Goal: Information Seeking & Learning: Learn about a topic

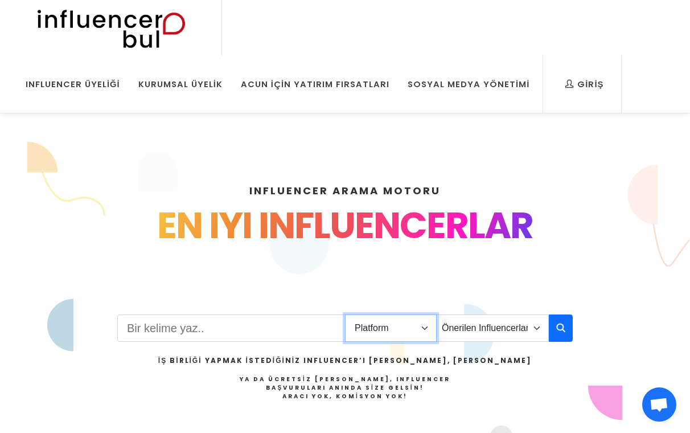
click at [404, 334] on select "Platform Instagram Facebook Youtube Tiktok Twitter Twitch" at bounding box center [391, 327] width 92 height 27
select select "1"
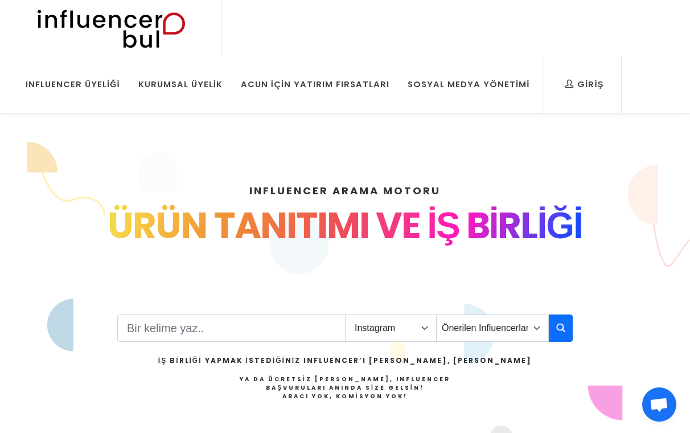
click at [550, 327] on button "button" at bounding box center [561, 327] width 24 height 27
click at [550, 341] on button "button" at bounding box center [561, 327] width 24 height 27
click at [557, 336] on button "button" at bounding box center [561, 327] width 24 height 27
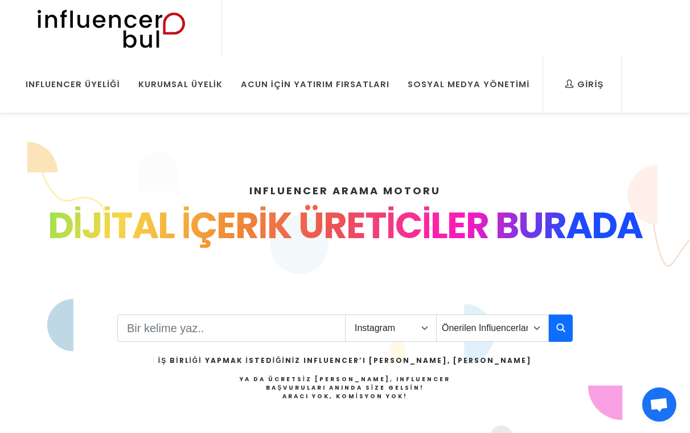
click at [572, 326] on button "button" at bounding box center [561, 327] width 24 height 27
click at [554, 337] on button "button" at bounding box center [561, 327] width 24 height 27
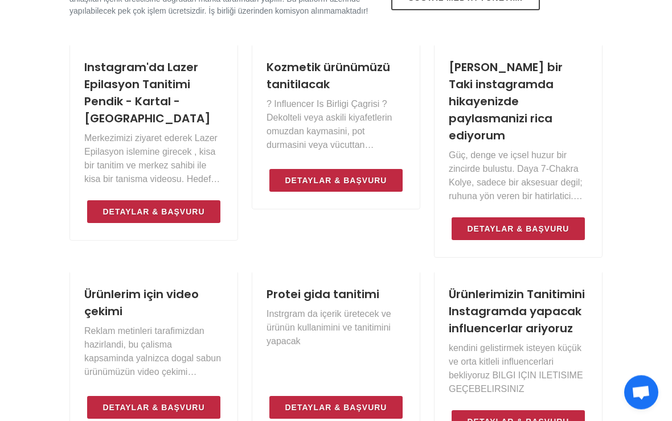
scroll to position [583, 0]
click at [319, 92] on link "Kozmetik ürünümüzü tanitilacak" at bounding box center [329, 75] width 124 height 33
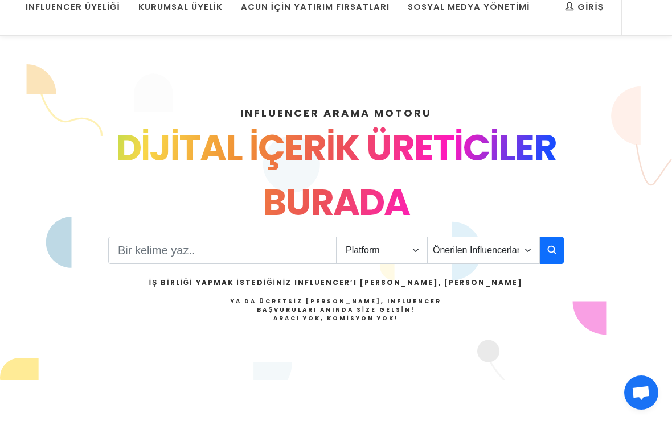
scroll to position [0, 0]
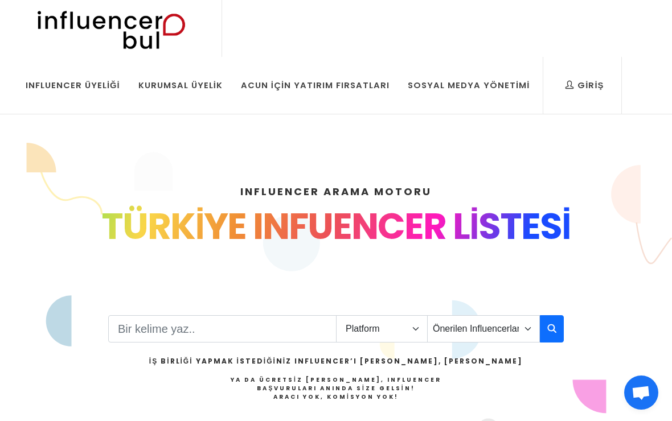
click at [323, 85] on div "Acun İçin Yatırım Fırsatları" at bounding box center [315, 85] width 149 height 13
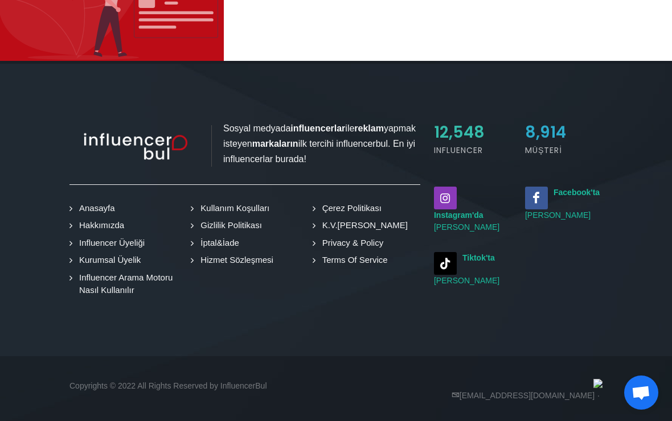
scroll to position [476, 0]
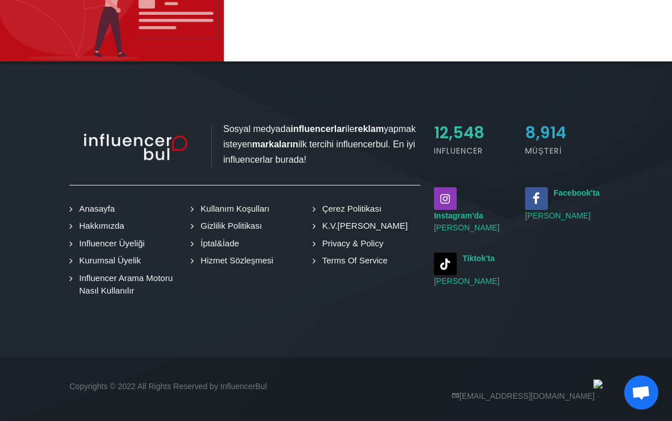
click at [486, 130] on div "Sosyal medyada influencerlar ile reklam yapmak isteyen markaların ilk tercihi i…" at bounding box center [335, 210] width 533 height 293
click at [454, 144] on span "12,548" at bounding box center [459, 133] width 51 height 22
click at [116, 233] on link "Hakkımızda" at bounding box center [99, 226] width 54 height 13
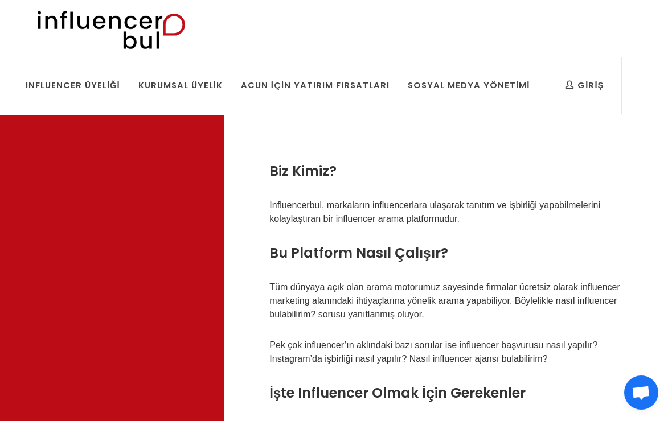
click at [103, 77] on link "Influencer Üyeliği" at bounding box center [73, 85] width 112 height 57
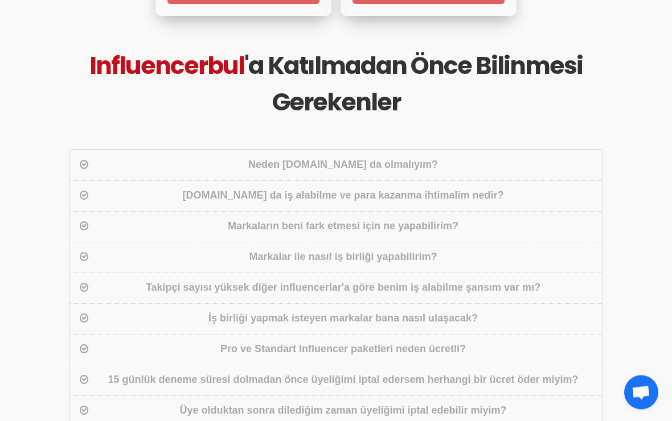
scroll to position [1183, 0]
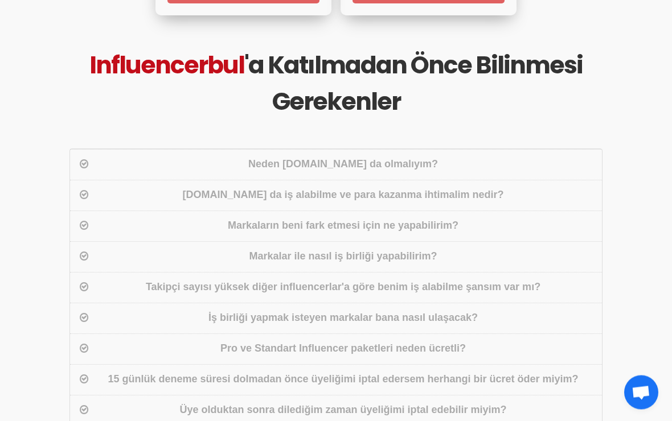
click at [232, 181] on div "Neden influencerbul.com da olmalıyım?" at bounding box center [336, 165] width 532 height 31
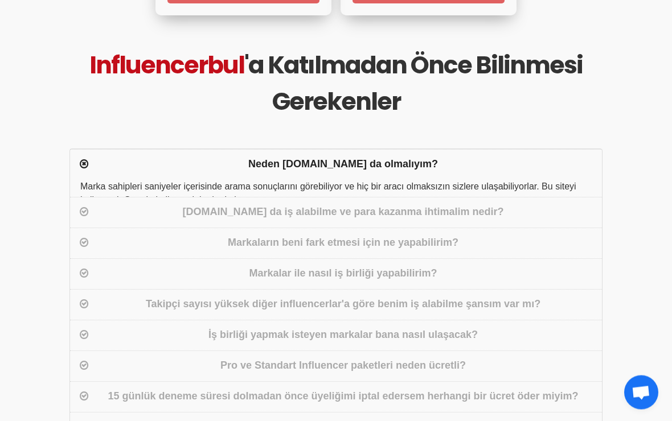
scroll to position [1183, 0]
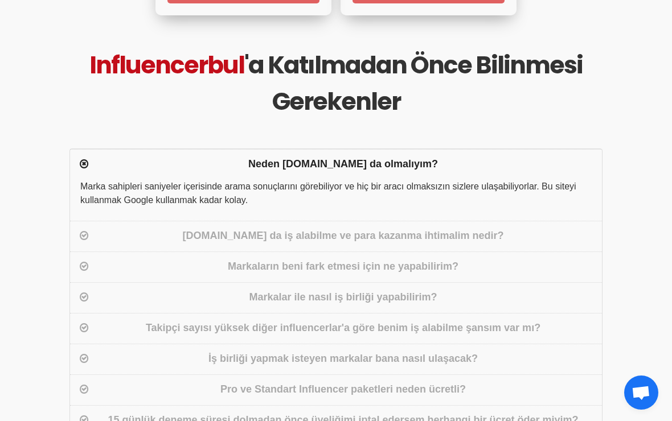
click at [238, 180] on div "Neden influencerbul.com da olmalıyım?" at bounding box center [336, 164] width 532 height 31
click at [244, 245] on div "Influencerbul.com da iş alabilme ve para kazanma ihtimalim nedir?" at bounding box center [343, 236] width 504 height 17
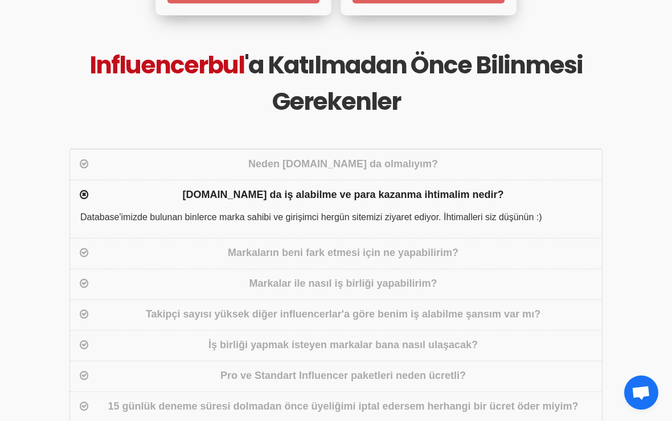
click at [195, 269] on div "Markaların beni fark etmesi için ne yapabilirim?" at bounding box center [336, 253] width 532 height 31
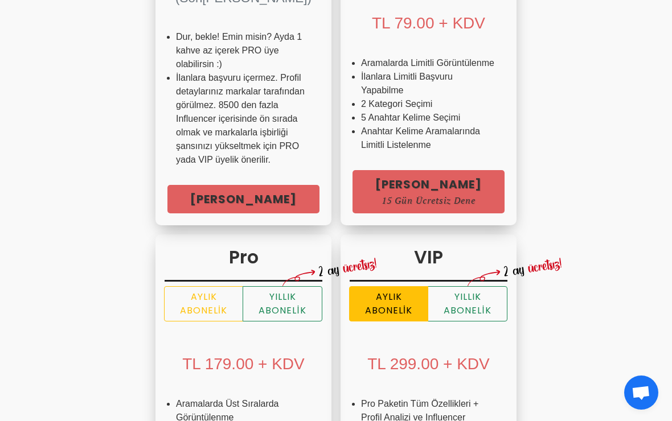
scroll to position [0, 0]
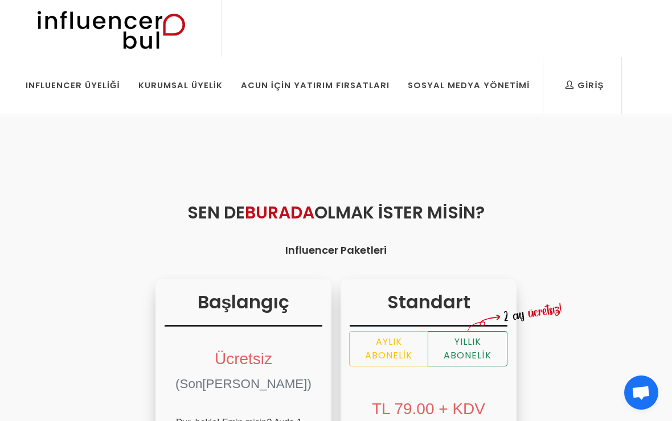
click at [191, 89] on div "Kurumsal Üyelik" at bounding box center [180, 85] width 84 height 13
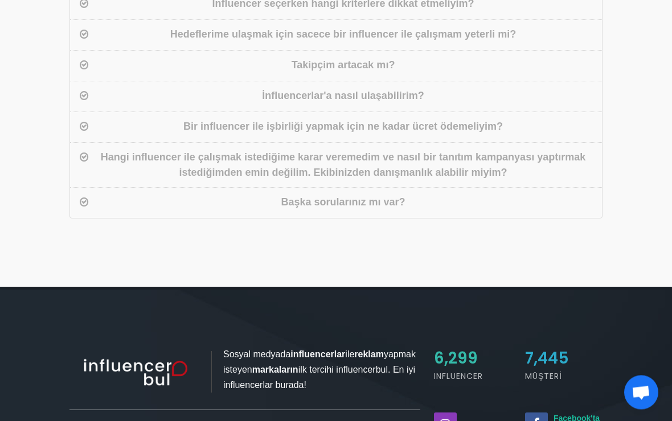
scroll to position [794, 0]
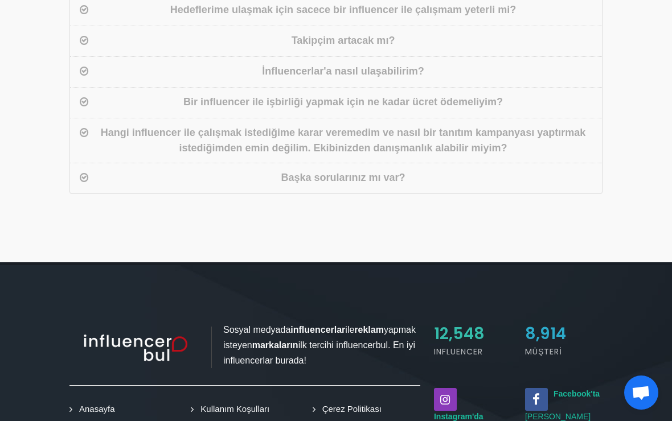
click at [223, 188] on div "Başka sorularınız mı var?" at bounding box center [336, 178] width 532 height 31
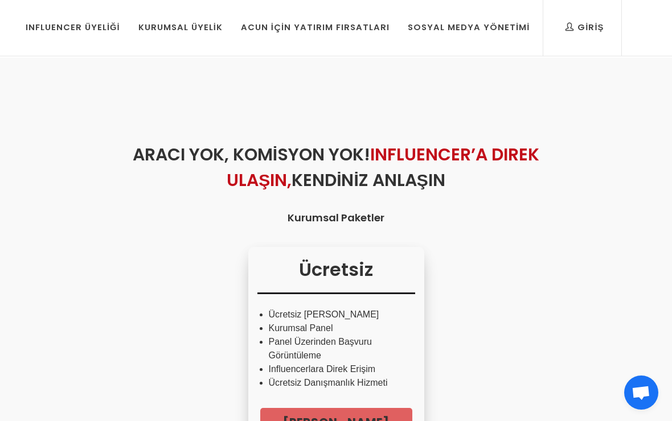
scroll to position [0, 0]
